Goal: Task Accomplishment & Management: Manage account settings

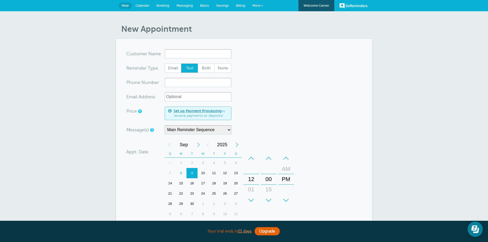
click at [222, 5] on span "Settings" at bounding box center [222, 6] width 13 height 4
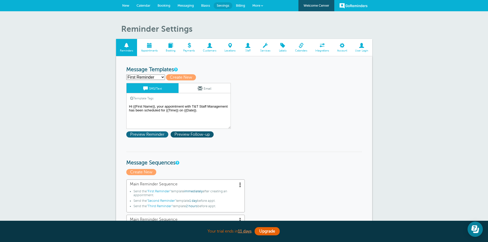
click at [152, 135] on span "Preview Reminder" at bounding box center [147, 134] width 42 height 6
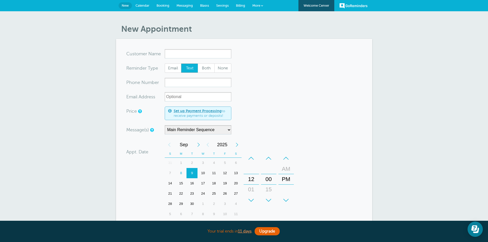
click at [221, 8] on link "Settings" at bounding box center [222, 5] width 20 height 11
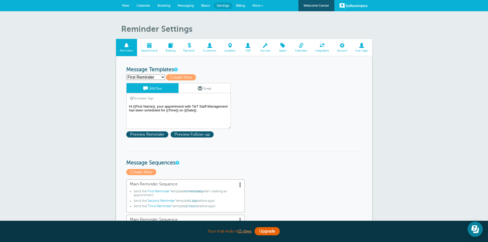
click at [345, 46] on span at bounding box center [342, 45] width 18 height 5
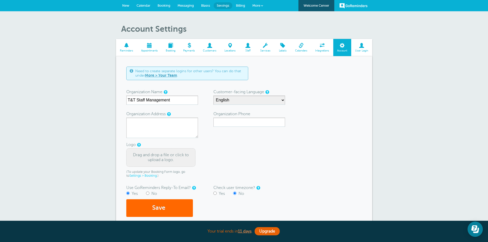
click at [362, 49] on span "User Login" at bounding box center [362, 50] width 16 height 3
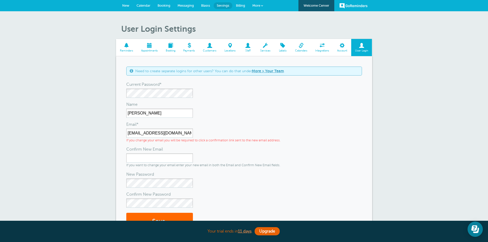
click at [321, 51] on span "Integrations" at bounding box center [322, 50] width 17 height 3
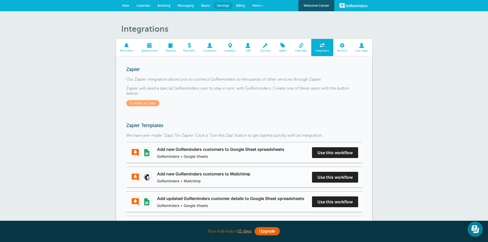
click at [282, 51] on span "Labels" at bounding box center [283, 50] width 12 height 3
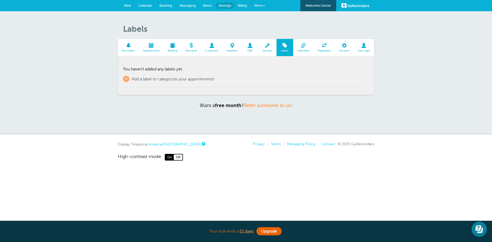
click at [267, 49] on span "Services" at bounding box center [267, 50] width 13 height 3
click at [249, 50] on span "Staff" at bounding box center [250, 50] width 12 height 3
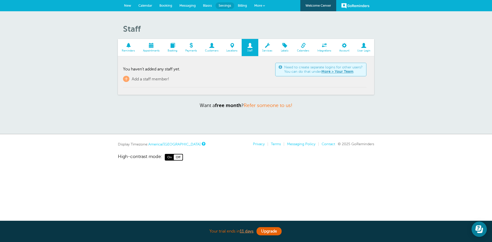
click at [212, 51] on span "Customers" at bounding box center [211, 50] width 16 height 3
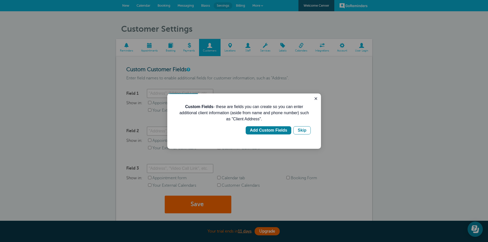
click at [128, 46] on div at bounding box center [244, 121] width 488 height 242
click at [314, 98] on icon "Close guide" at bounding box center [316, 99] width 4 height 4
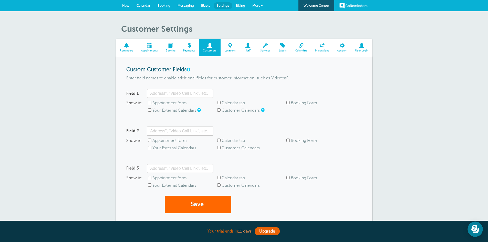
click at [183, 5] on span "Messaging" at bounding box center [185, 6] width 16 height 4
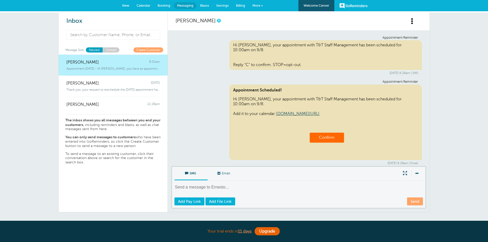
scroll to position [278, 0]
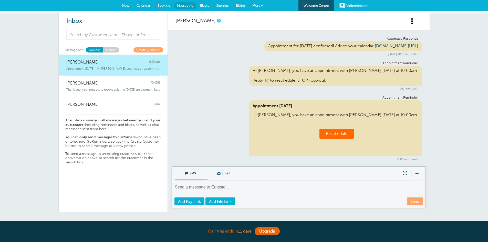
drag, startPoint x: 323, startPoint y: 76, endPoint x: 249, endPoint y: 96, distance: 77.3
click at [249, 96] on div "Appointment Reminder" at bounding box center [298, 98] width 239 height 4
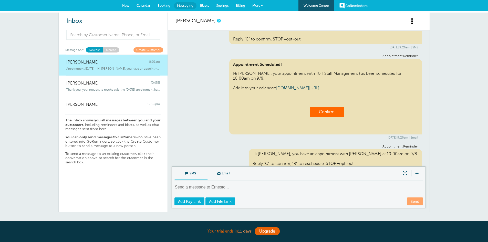
scroll to position [0, 0]
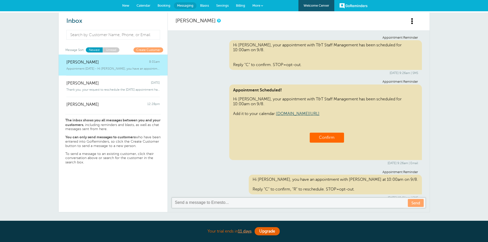
click at [223, 6] on span "Settings" at bounding box center [222, 6] width 13 height 4
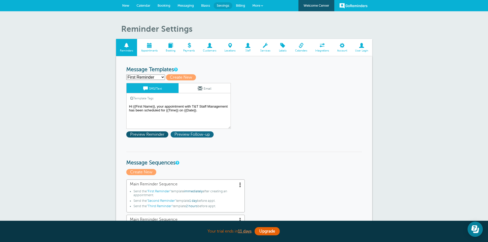
click at [195, 135] on span "Preview Follow-up" at bounding box center [191, 134] width 43 height 6
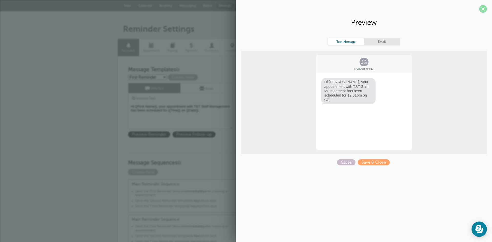
click at [483, 11] on span at bounding box center [483, 9] width 8 height 8
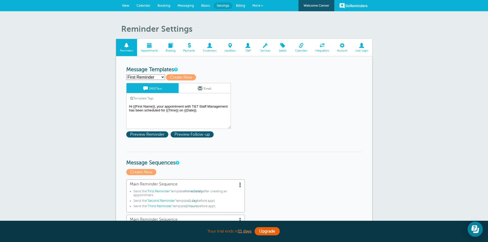
click at [256, 5] on span "More" at bounding box center [256, 6] width 8 height 4
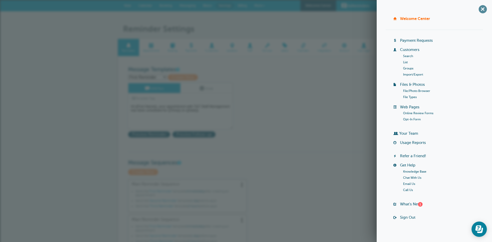
click at [479, 10] on span "+" at bounding box center [482, 9] width 12 height 12
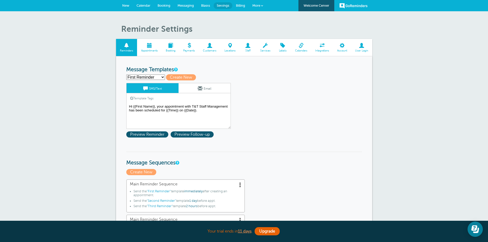
click at [205, 87] on link "Email" at bounding box center [204, 88] width 52 height 10
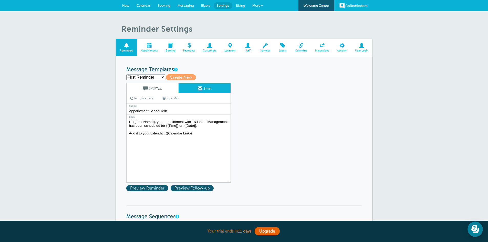
click at [160, 88] on link "SMS/Text" at bounding box center [152, 88] width 52 height 10
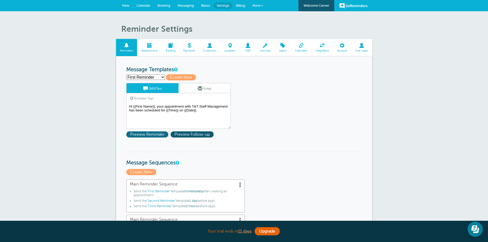
click at [143, 135] on span "Preview Reminder" at bounding box center [147, 134] width 42 height 6
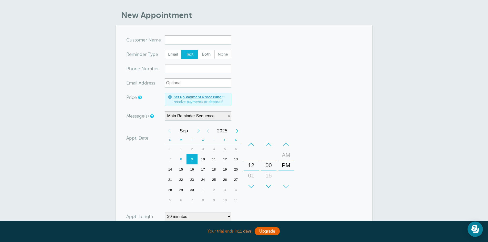
scroll to position [26, 0]
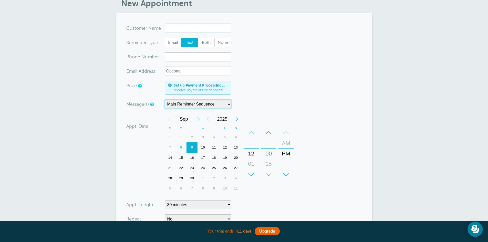
click at [229, 105] on select "Main Reminder Sequence Main Reminder Sequence" at bounding box center [198, 104] width 67 height 9
click at [294, 84] on form "You are creating a new customer. To use an existing customer select one from th…" at bounding box center [244, 150] width 236 height 253
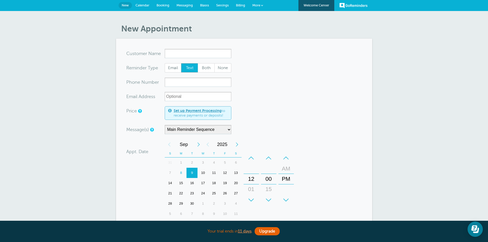
scroll to position [0, 0]
click at [222, 7] on span "Settings" at bounding box center [222, 6] width 13 height 4
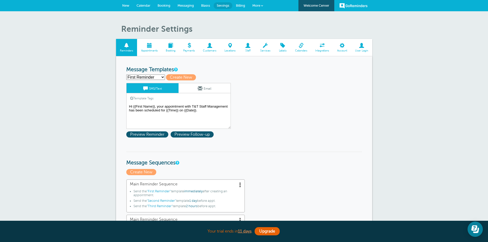
click at [150, 49] on span "Appointments" at bounding box center [149, 50] width 19 height 3
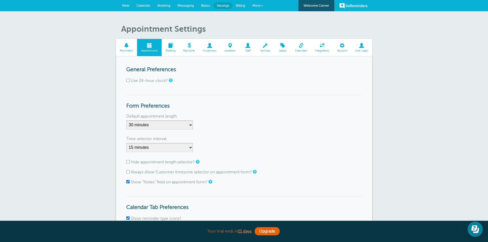
click at [173, 50] on span "Booking" at bounding box center [170, 50] width 13 height 3
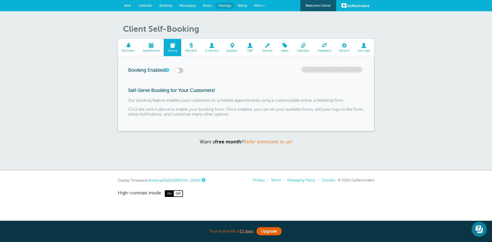
click at [264, 47] on span at bounding box center [267, 45] width 18 height 5
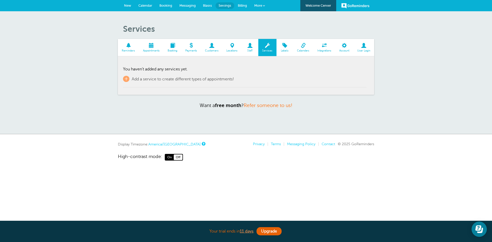
click at [285, 46] on span at bounding box center [284, 45] width 17 height 5
click at [303, 46] on span at bounding box center [303, 45] width 20 height 5
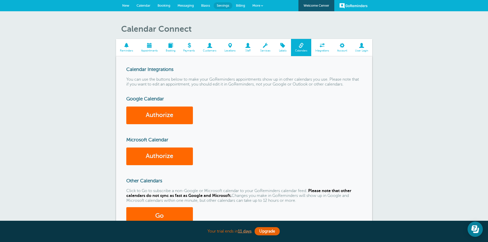
click at [344, 47] on span at bounding box center [342, 45] width 18 height 5
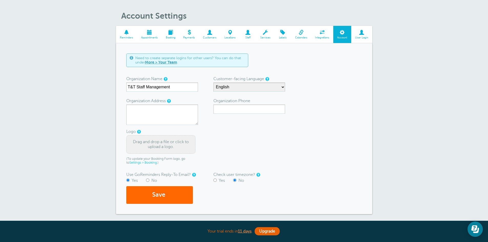
scroll to position [26, 0]
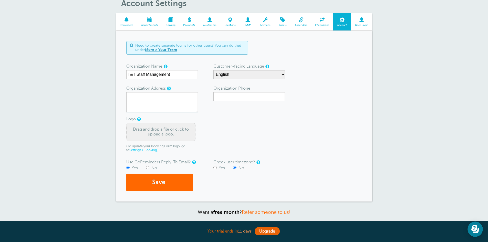
click at [158, 50] on link "More > Your Team" at bounding box center [161, 50] width 32 height 4
click at [362, 24] on span "User Login" at bounding box center [362, 25] width 16 height 3
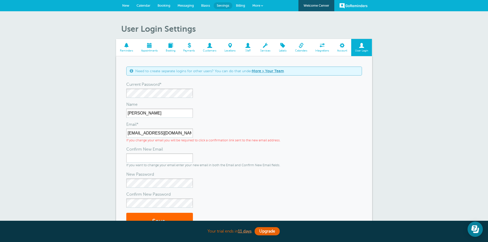
click at [184, 5] on span "Messaging" at bounding box center [185, 6] width 16 height 4
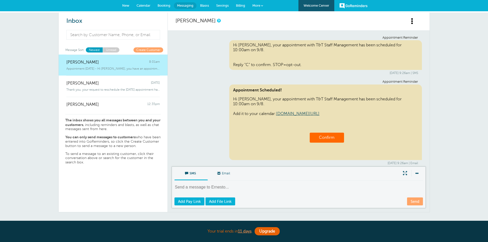
scroll to position [278, 0]
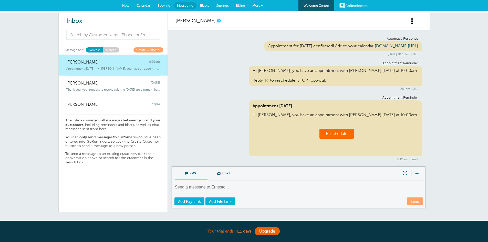
click at [113, 51] on link "Unread" at bounding box center [111, 49] width 17 height 5
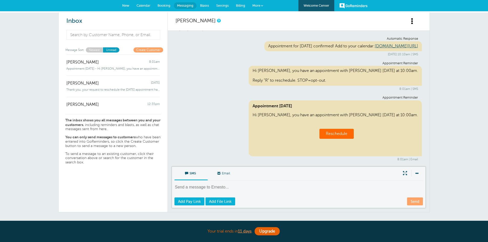
click at [187, 6] on span "Messaging" at bounding box center [185, 6] width 16 height 4
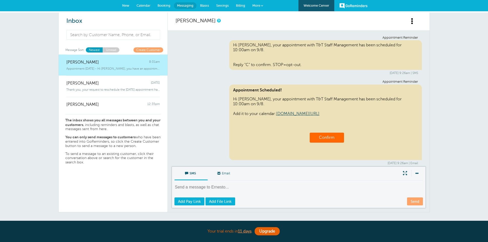
scroll to position [278, 0]
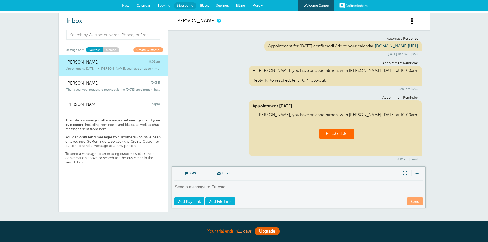
click at [220, 4] on span "Settings" at bounding box center [222, 6] width 13 height 4
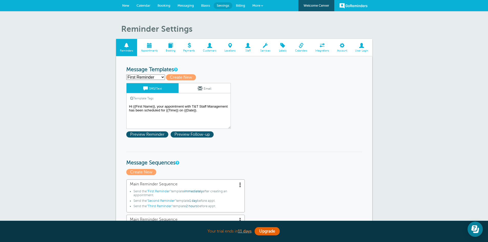
click at [161, 77] on select "First Reminder Second Reminder Second Reminder Third Reminder Third Reminder Cr…" at bounding box center [145, 76] width 39 height 5
select select "160909"
click at [126, 74] on select "First Reminder Second Reminder Second Reminder Third Reminder Third Reminder Cr…" at bounding box center [145, 76] width 39 height 5
type input "Second Reminder"
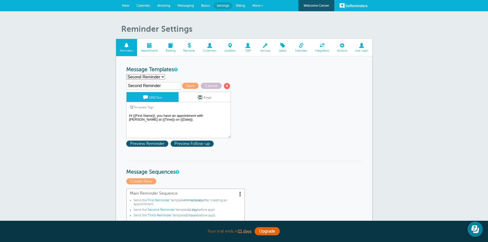
click at [227, 115] on textarea "Hi {{First Name}}, your appointment with T&T Staff Management has been schedule…" at bounding box center [178, 125] width 104 height 26
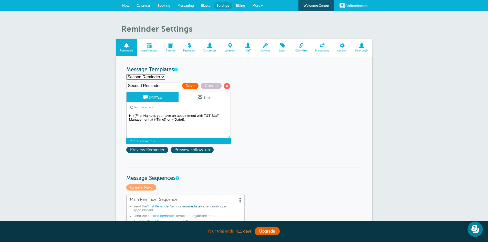
type textarea "Hi {{First Name}}, you have an appointment with T&T Staff Management at {{Time}…"
click at [188, 87] on span "Save" at bounding box center [190, 86] width 16 height 6
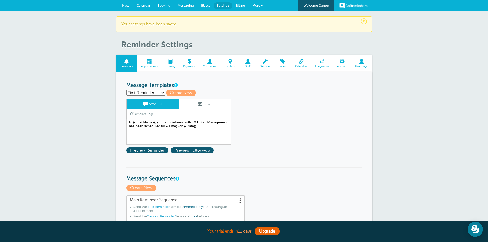
click at [161, 94] on select "First Reminder Second Reminder Second Reminder Third Reminder Third Reminder Cr…" at bounding box center [145, 92] width 39 height 5
select select "160910"
click at [126, 90] on select "First Reminder Second Reminder Second Reminder Third Reminder Third Reminder Cr…" at bounding box center [145, 92] width 39 height 5
type input "Third Reminder"
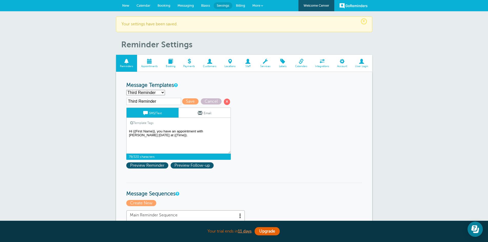
click at [226, 131] on textarea "Hi {{First Name}}, your appointment with T&T Staff Management has been schedule…" at bounding box center [178, 141] width 104 height 26
type textarea "Hi {{First Name}}, you have an appointment with T&T Staff Management today at {…"
click at [188, 101] on span "Save" at bounding box center [190, 101] width 16 height 6
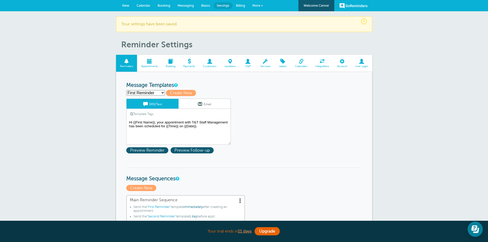
click at [162, 93] on select "First Reminder Second Reminder Second Reminder Third Reminder Third Reminder Cr…" at bounding box center [145, 92] width 39 height 5
select select "160909"
click at [126, 90] on select "First Reminder Second Reminder Second Reminder Third Reminder Third Reminder Cr…" at bounding box center [145, 92] width 39 height 5
type input "Second Reminder"
type textarea "Hi {{First Name}}, you have an appointment with T&T Staff Management at {{Time}…"
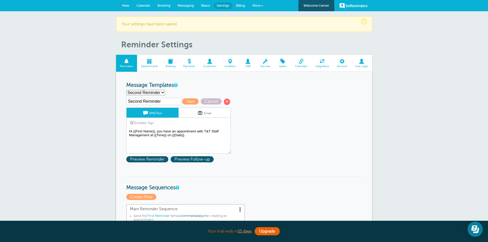
click at [164, 94] on select "First Reminder Second Reminder Second Reminder Third Reminder Third Reminder Cr…" at bounding box center [145, 92] width 39 height 5
click at [126, 90] on select "First Reminder Second Reminder Second Reminder Third Reminder Third Reminder Cr…" at bounding box center [145, 92] width 39 height 5
click at [162, 92] on select "First Reminder Second Reminder Second Reminder Third Reminder Third Reminder Cr…" at bounding box center [145, 92] width 39 height 5
select select "160910"
click at [126, 90] on select "First Reminder Second Reminder Second Reminder Third Reminder Third Reminder Cr…" at bounding box center [145, 92] width 39 height 5
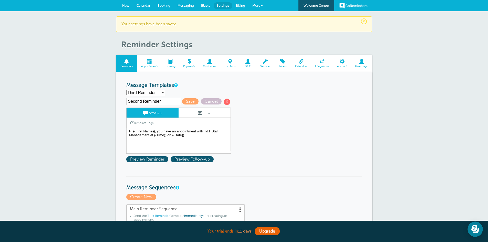
type input "Third Reminder"
type textarea "Hi {{First Name}}, you have an appointment with T&T Staff Management [DATE] at …"
click at [163, 93] on select "First Reminder Second Reminder Second Reminder Third Reminder Third Reminder Cr…" at bounding box center [145, 92] width 39 height 5
click at [126, 90] on select "First Reminder Second Reminder Second Reminder Third Reminder Third Reminder Cr…" at bounding box center [145, 92] width 39 height 5
click at [163, 92] on select "First Reminder Second Reminder Second Reminder Third Reminder Third Reminder Cr…" at bounding box center [145, 92] width 39 height 5
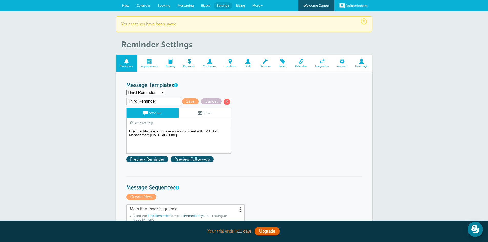
click at [210, 114] on link "Email" at bounding box center [204, 113] width 52 height 10
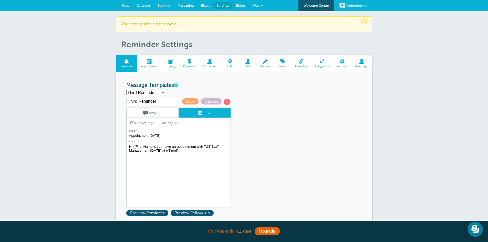
click at [162, 92] on select "First Reminder Second Reminder Second Reminder Third Reminder Third Reminder Cr…" at bounding box center [145, 92] width 39 height 5
select select "160907"
click at [126, 90] on select "First Reminder Second Reminder Second Reminder Third Reminder Third Reminder Cr…" at bounding box center [145, 92] width 39 height 5
type input "First Reminder"
type input "Appointment Scheduled!"
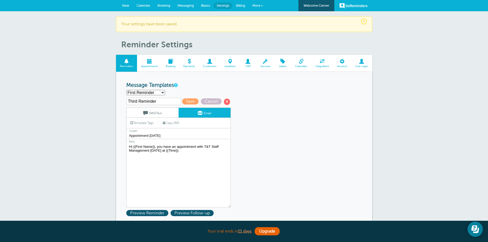
type textarea "Hi {{First Name}}, your appointment with T&T Staff Management has been schedule…"
click at [162, 93] on select "First Reminder Second Reminder Second Reminder Third Reminder Third Reminder Cr…" at bounding box center [145, 92] width 39 height 5
select select "160909"
click at [126, 90] on select "First Reminder Second Reminder Second Reminder Third Reminder Third Reminder Cr…" at bounding box center [145, 92] width 39 height 5
type input "Second Reminder"
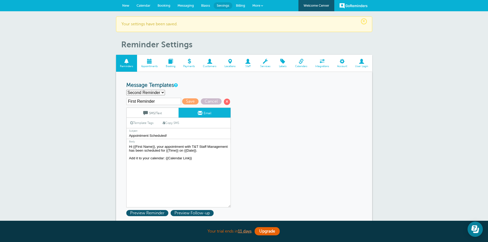
type input "Appointment Tomorrow"
click at [227, 145] on textarea "Hi {{First Name}}, your appointment with T&T Staff Management has been schedule…" at bounding box center [178, 175] width 104 height 64
type textarea "Hi {{First Name}}, you have an appointment with T&T Staff Management at {{Time}…"
click at [190, 102] on span "Save" at bounding box center [190, 101] width 16 height 6
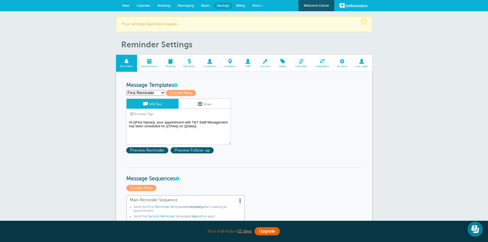
click at [163, 93] on select "First Reminder Second Reminder Second Reminder Third Reminder Third Reminder Cr…" at bounding box center [145, 92] width 39 height 5
select select "160910"
click at [126, 90] on select "First Reminder Second Reminder Second Reminder Third Reminder Third Reminder Cr…" at bounding box center [145, 92] width 39 height 5
type input "Third Reminder"
type textarea "Hi {{First Name}}, you have an appointment with T&T Staff Management [DATE] at …"
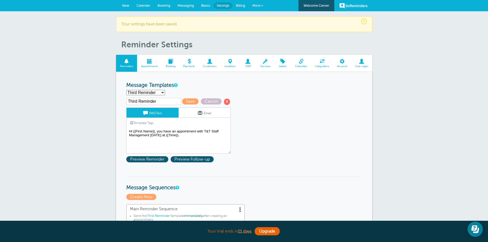
click at [205, 114] on link "Email" at bounding box center [204, 113] width 52 height 10
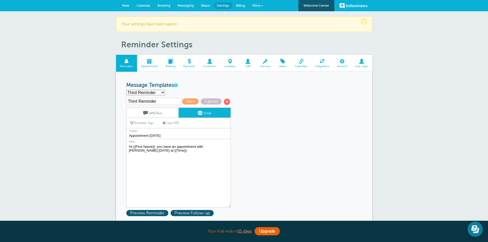
click at [226, 145] on textarea "Hi {{First Name}}, your appointment with T&T Staff Management has been schedule…" at bounding box center [178, 175] width 104 height 64
type textarea "Hi {{First Name}}, you have an appointment with T&T Staff Management [DATE] at …"
click at [187, 102] on span "Save" at bounding box center [190, 101] width 16 height 6
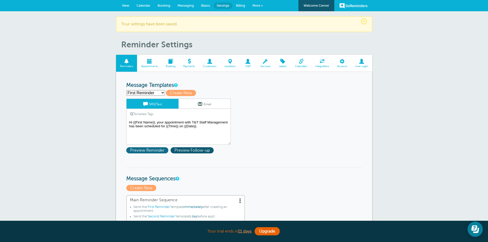
click at [152, 150] on span "Preview Reminder" at bounding box center [147, 150] width 42 height 6
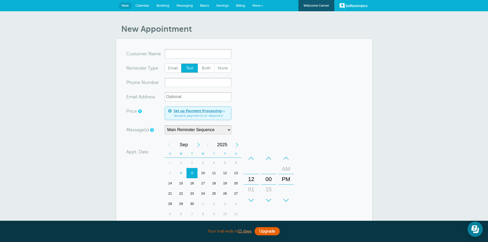
drag, startPoint x: 225, startPoint y: 3, endPoint x: 224, endPoint y: 7, distance: 3.7
click at [225, 4] on link "Settings" at bounding box center [222, 5] width 20 height 11
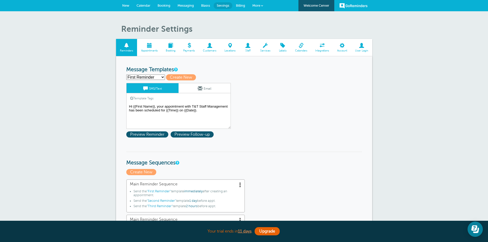
click at [162, 77] on select "First Reminder Second Reminder Second Reminder Third Reminder Third Reminder Cr…" at bounding box center [145, 76] width 39 height 5
click at [263, 77] on div "First Reminder Second Reminder Second Reminder Third Reminder Third Reminder Cr…" at bounding box center [244, 77] width 236 height 6
click at [201, 88] on span at bounding box center [200, 88] width 5 height 5
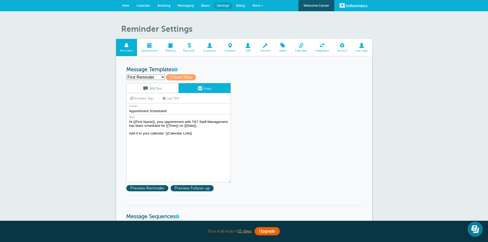
click at [164, 77] on select "First Reminder Second Reminder Second Reminder Third Reminder Third Reminder Cr…" at bounding box center [145, 76] width 39 height 5
select select "160909"
click at [126, 74] on select "First Reminder Second Reminder Second Reminder Third Reminder Third Reminder Cr…" at bounding box center [145, 76] width 39 height 5
type input "Second Reminder"
type textarea "Hi {{First Name}}, you have an appointment with T&T Staff Management at {{Time}…"
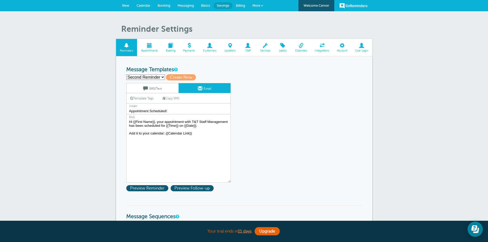
type input "Appointment [DATE]"
type textarea "Hi {{First Name}}, you have an appointment with T&T Staff Management at {{Time}…"
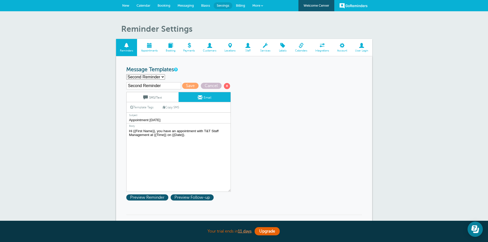
click at [158, 96] on link "SMS/Text" at bounding box center [152, 97] width 52 height 10
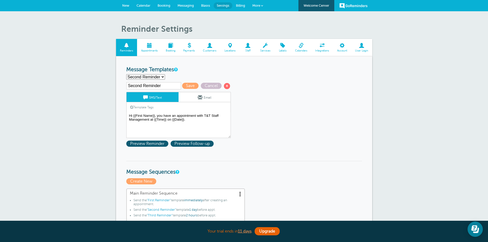
click at [163, 78] on select "First Reminder Second Reminder Second Reminder Third Reminder Third Reminder Cr…" at bounding box center [145, 76] width 39 height 5
select select "160910"
click at [126, 74] on select "First Reminder Second Reminder Second Reminder Third Reminder Third Reminder Cr…" at bounding box center [145, 76] width 39 height 5
type input "Third Reminder"
type textarea "Hi {{First Name}}, you have an appointment with T&T Staff Management today at {…"
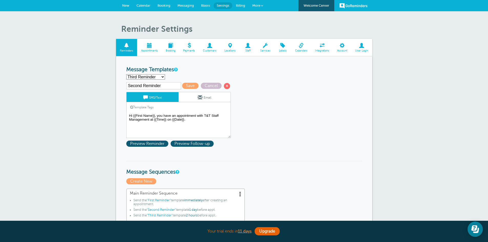
type input "Appointment Today"
type textarea "Hi {{First Name}}, you have an appointment with T&T Staff Management today at {…"
click at [213, 96] on link "Email" at bounding box center [204, 97] width 52 height 10
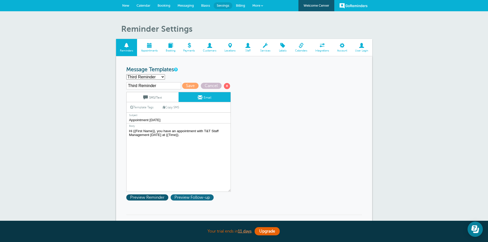
click at [198, 198] on span "Preview Follow-up" at bounding box center [191, 197] width 43 height 6
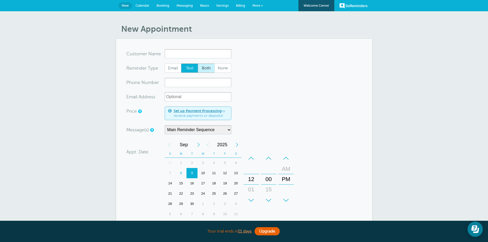
click at [206, 69] on span "Both" at bounding box center [206, 68] width 16 height 9
click at [198, 63] on input "Both" at bounding box center [197, 63] width 0 height 0
radio input "true"
click at [222, 7] on span "Settings" at bounding box center [222, 6] width 13 height 4
click span "Settings"
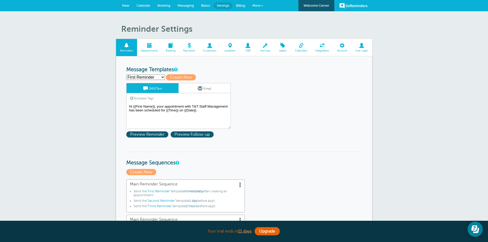
click at [163, 77] on select "First Reminder Second Reminder Second Reminder Third Reminder Third Reminder Cr…" at bounding box center [145, 76] width 39 height 5
select select "160912"
click at [126, 74] on select "First Reminder Second Reminder Second Reminder Third Reminder Third Reminder Cr…" at bounding box center [145, 76] width 39 height 5
type input "Second Reminder"
type textarea "Hi {{First Name}}, you have an appointment with T&T Staff Management at {{Time}…"
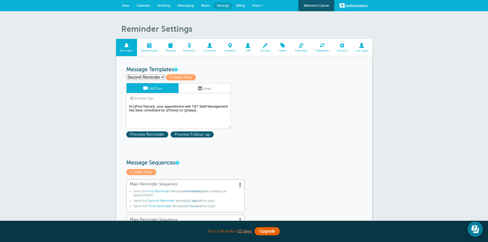
type input "Appointment Tomorrow"
type textarea "Hi {{First Name}}, you have an appointment with T&T Staff Management at {{Time}…"
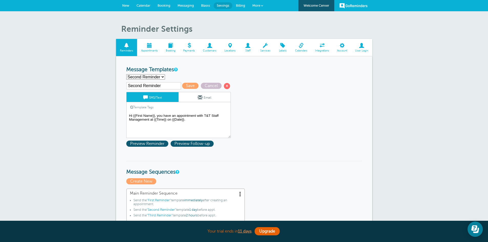
click at [199, 97] on span at bounding box center [200, 97] width 5 height 5
